Goal: Information Seeking & Learning: Learn about a topic

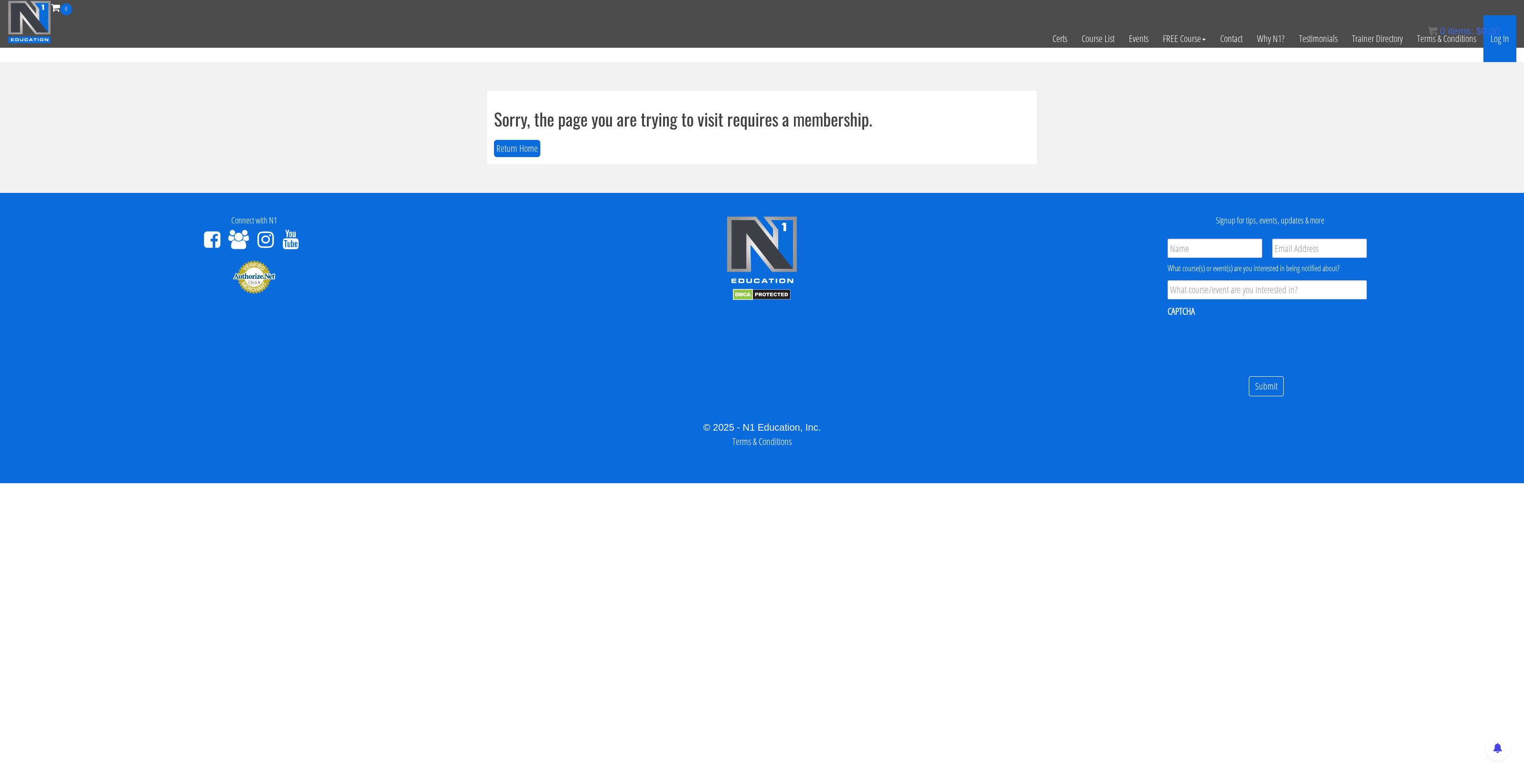
click at [1499, 38] on link "Log In" at bounding box center [1500, 38] width 33 height 47
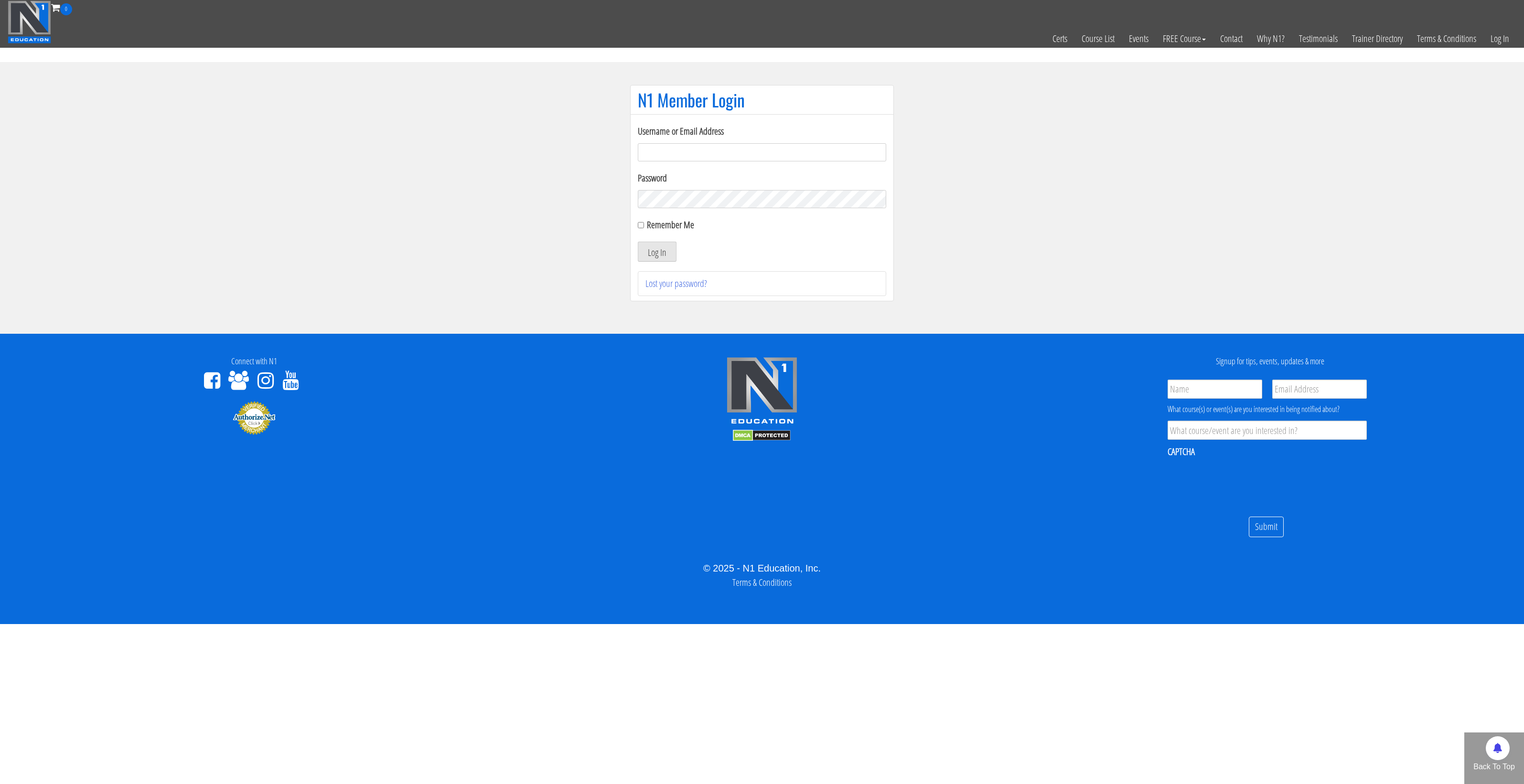
type input "[EMAIL_ADDRESS][DOMAIN_NAME]"
click at [640, 221] on div "Remember Me" at bounding box center [762, 225] width 248 height 14
click at [644, 226] on input "Remember Me" at bounding box center [641, 225] width 6 height 6
checkbox input "true"
click at [660, 254] on button "Log In" at bounding box center [657, 252] width 38 height 20
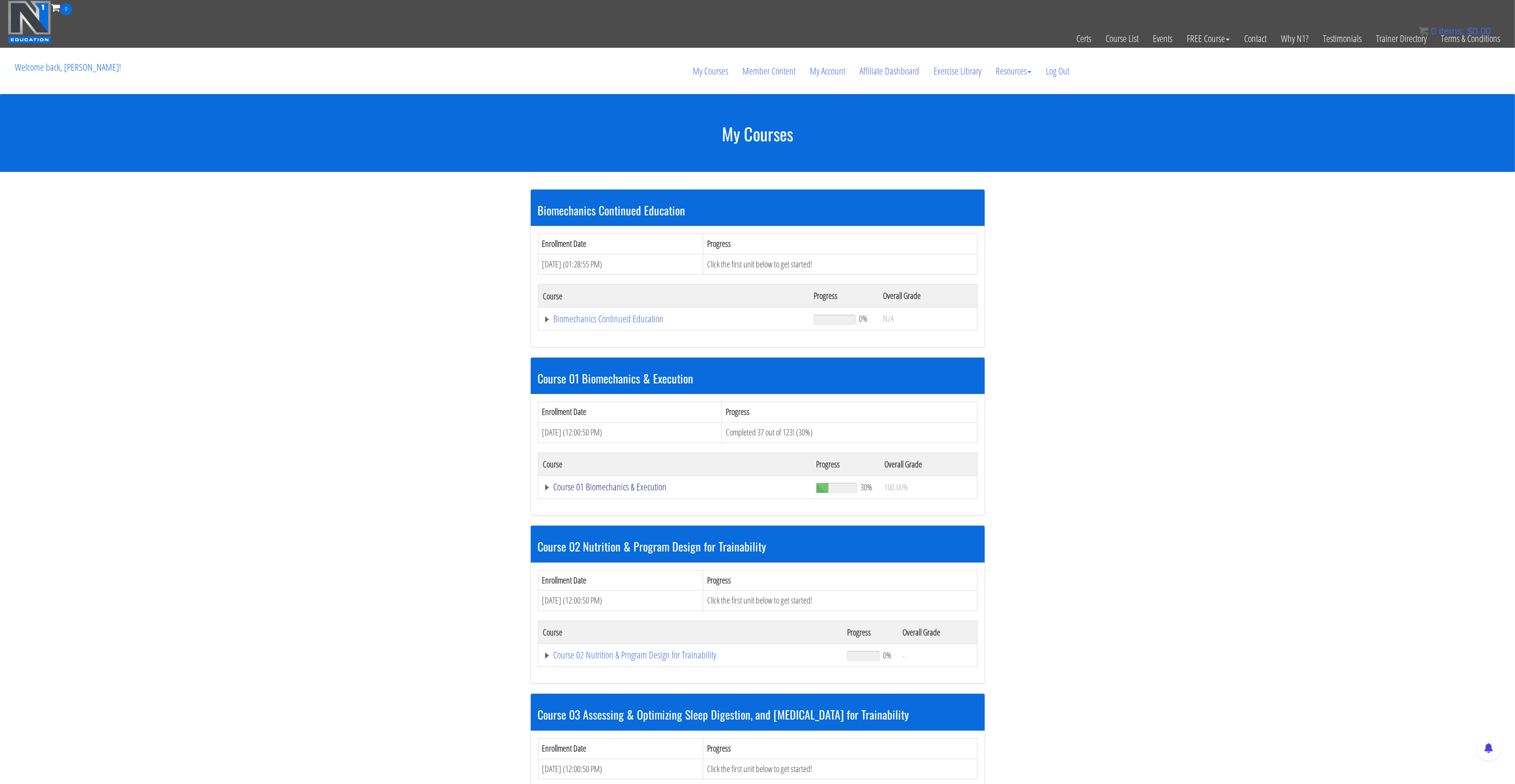
click at [658, 490] on link "Course 01 Biomechanics & Execution" at bounding box center [675, 487] width 264 height 9
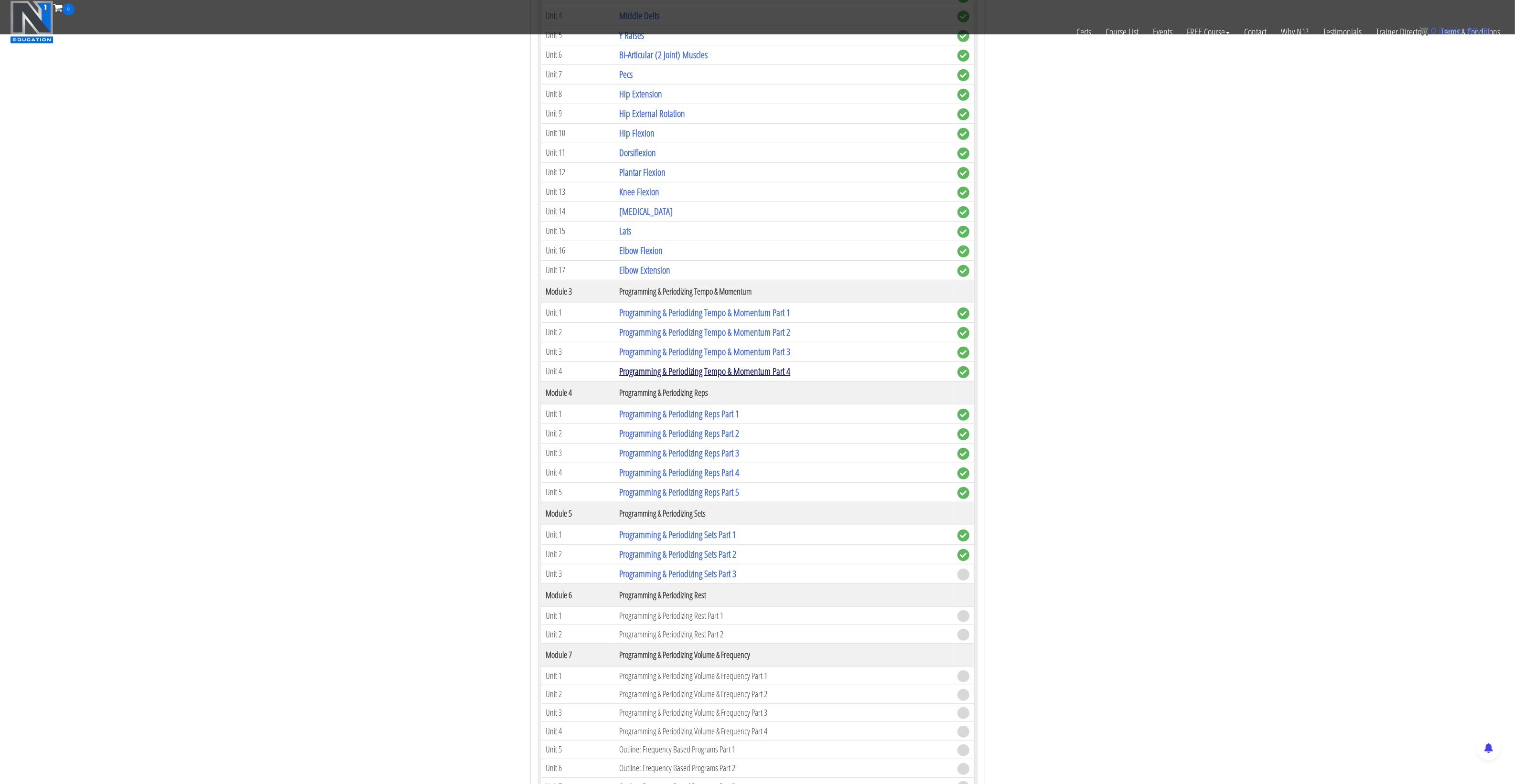
scroll to position [776, 0]
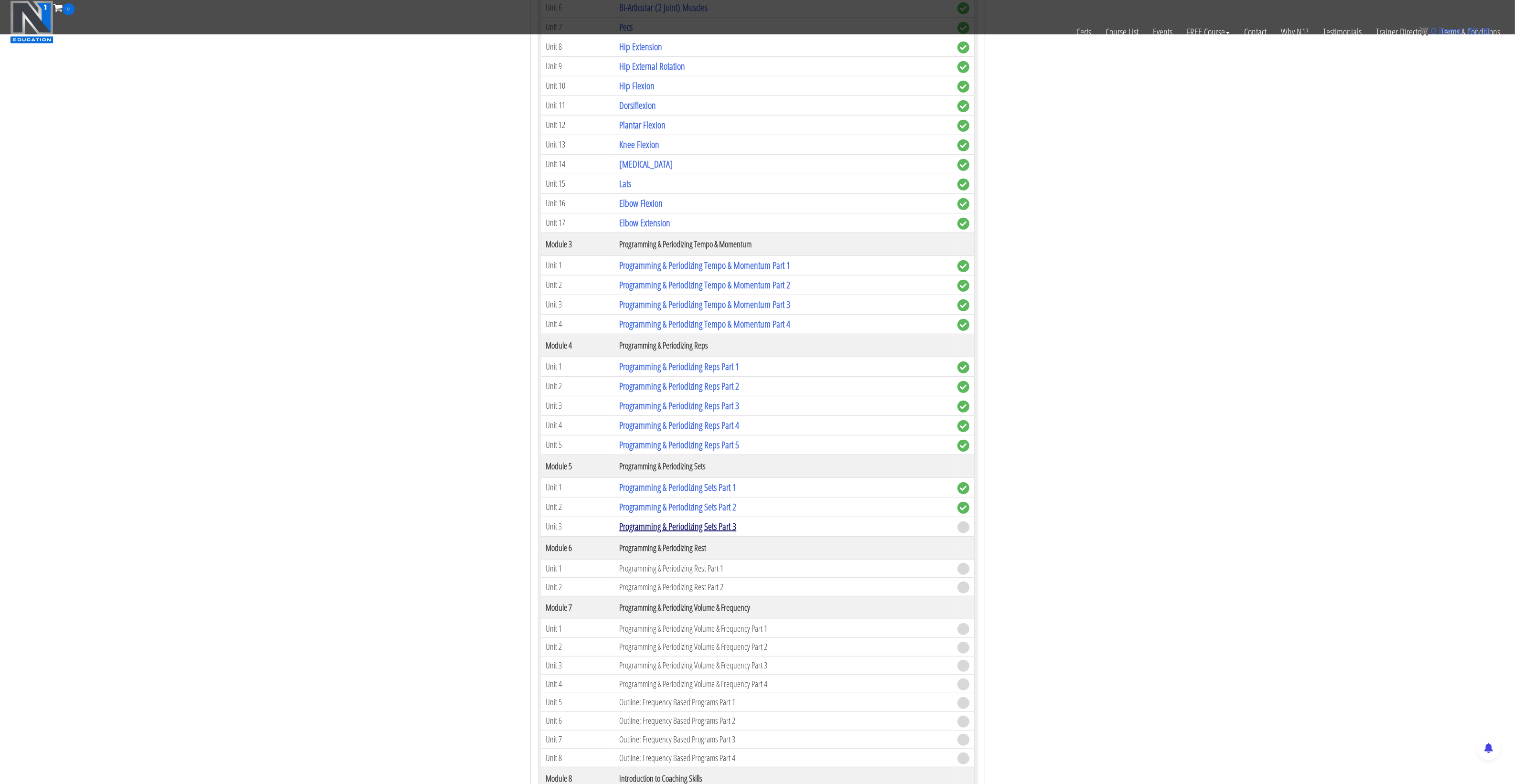
click at [661, 533] on link "Programming & Periodizing Sets Part 3" at bounding box center [678, 526] width 117 height 13
click at [706, 530] on link "Programming & Periodizing Sets Part 3" at bounding box center [678, 526] width 117 height 13
